Goal: Transaction & Acquisition: Purchase product/service

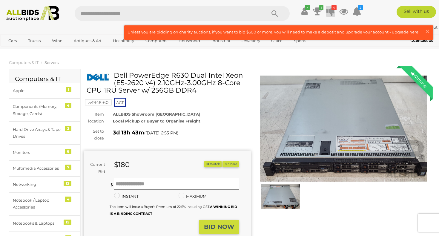
click at [334, 10] on icon "4" at bounding box center [333, 7] width 5 height 5
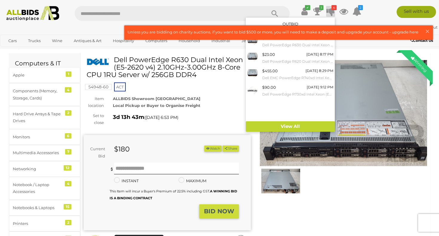
scroll to position [16, 0]
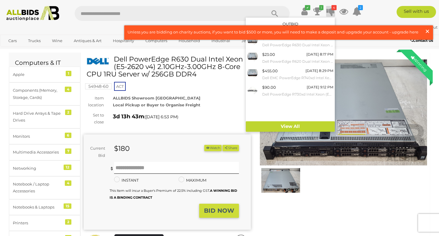
click at [426, 30] on span "×" at bounding box center [427, 31] width 5 height 12
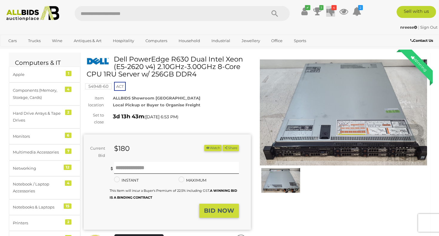
click at [330, 10] on icon at bounding box center [330, 11] width 8 height 11
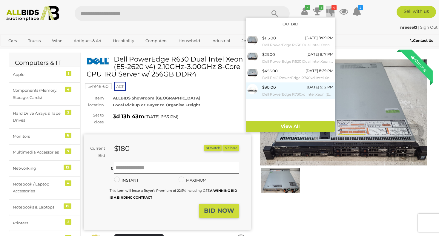
click at [279, 90] on div "$90.00 Tuesday 9:12 PM Dell PowerEdge R730xd Intel Xeon (E5-2620 V3) 2.40GHz-3.…" at bounding box center [297, 90] width 71 height 13
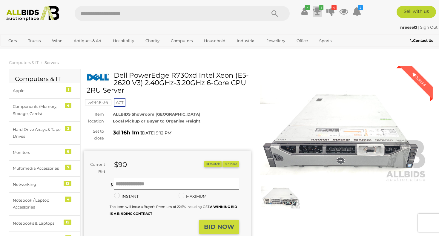
click at [315, 10] on icon at bounding box center [317, 11] width 8 height 11
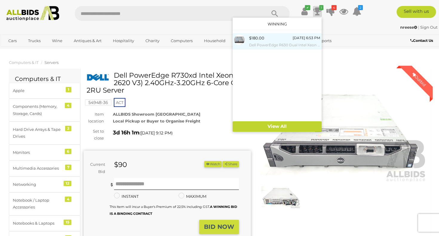
click at [263, 41] on div "$180.00 Tuesday 6:53 PM Dell PowerEdge R630 Dual Intel Xeon (E5-2620 v4) 2.10GH…" at bounding box center [284, 41] width 71 height 13
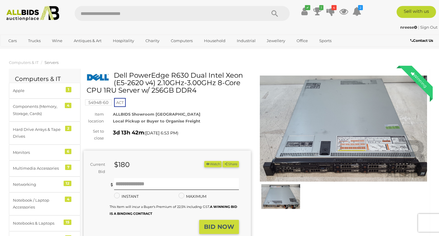
click at [351, 172] on img at bounding box center [343, 129] width 167 height 108
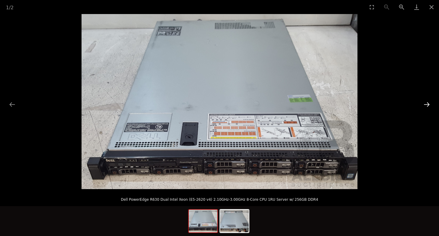
click at [424, 105] on button "Next slide" at bounding box center [426, 105] width 13 height 12
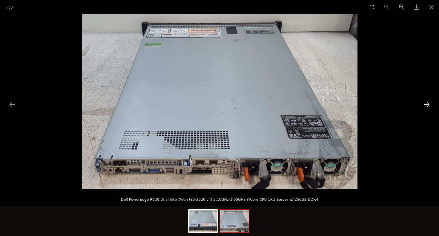
click at [424, 104] on button "Next slide" at bounding box center [426, 105] width 13 height 12
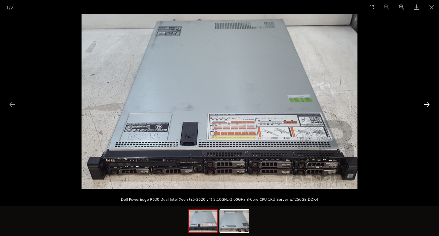
click at [424, 104] on button "Next slide" at bounding box center [426, 105] width 13 height 12
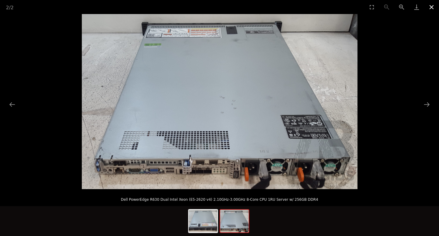
click at [433, 8] on button "Close gallery" at bounding box center [431, 7] width 15 height 14
